Goal: Task Accomplishment & Management: Manage account settings

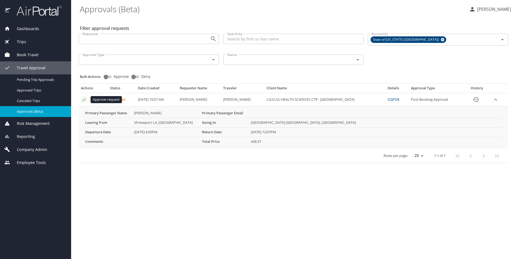
click at [84, 100] on icon "Approval table" at bounding box center [83, 99] width 5 height 5
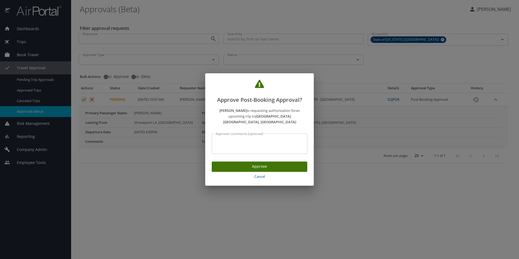
click at [236, 165] on span "Approve" at bounding box center [259, 166] width 87 height 7
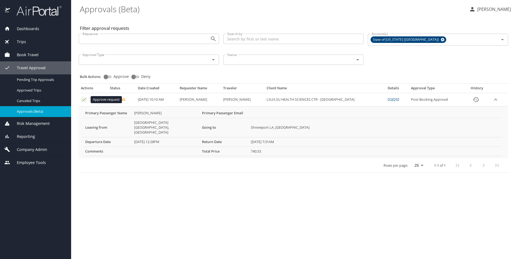
click at [85, 99] on icon "Approval table" at bounding box center [84, 99] width 4 height 3
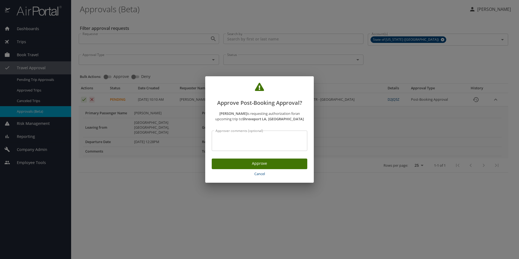
click at [227, 165] on span "Approve" at bounding box center [259, 163] width 87 height 7
